Goal: Information Seeking & Learning: Learn about a topic

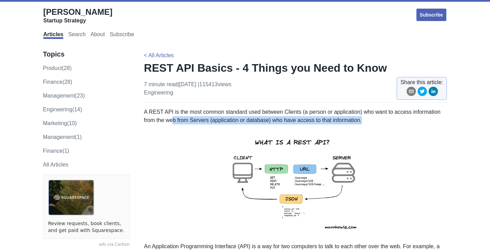
drag, startPoint x: 173, startPoint y: 120, endPoint x: 372, endPoint y: 119, distance: 198.9
click at [372, 119] on p "A REST API is the most common standard used between Clients (a person or applic…" at bounding box center [295, 116] width 303 height 17
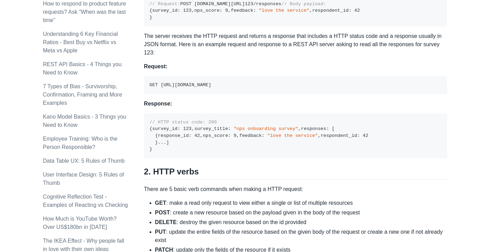
scroll to position [482, 0]
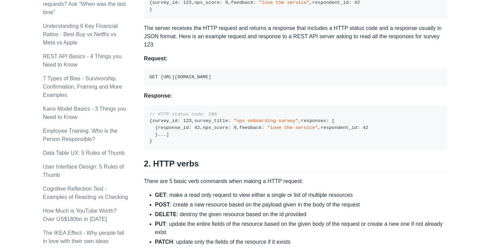
drag, startPoint x: 150, startPoint y: 116, endPoint x: 300, endPoint y: 114, distance: 149.3
click at [300, 86] on pre "GET [URL][DOMAIN_NAME]" at bounding box center [295, 77] width 303 height 18
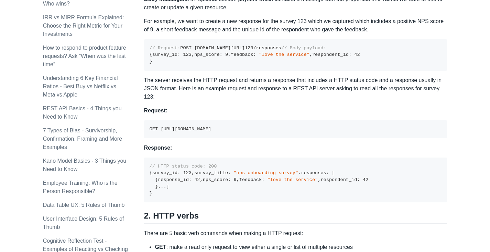
scroll to position [447, 0]
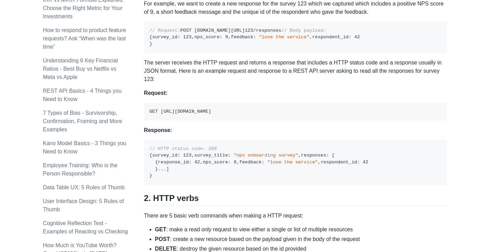
click at [234, 97] on p "Request:" at bounding box center [295, 93] width 303 height 8
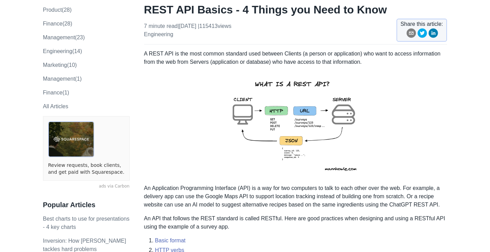
scroll to position [0, 0]
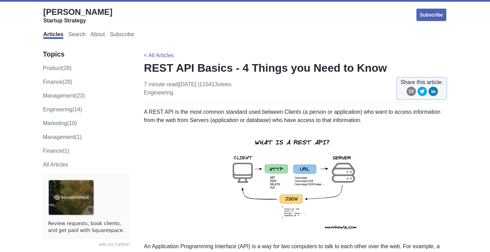
click at [259, 111] on p "A REST API is the most common standard used between Clients (a person or applic…" at bounding box center [295, 116] width 303 height 17
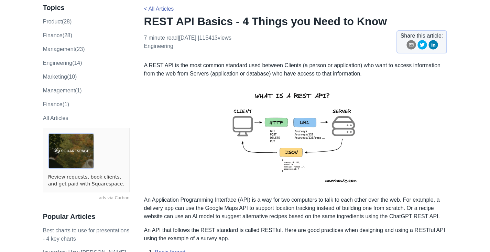
scroll to position [69, 0]
